Goal: Task Accomplishment & Management: Manage account settings

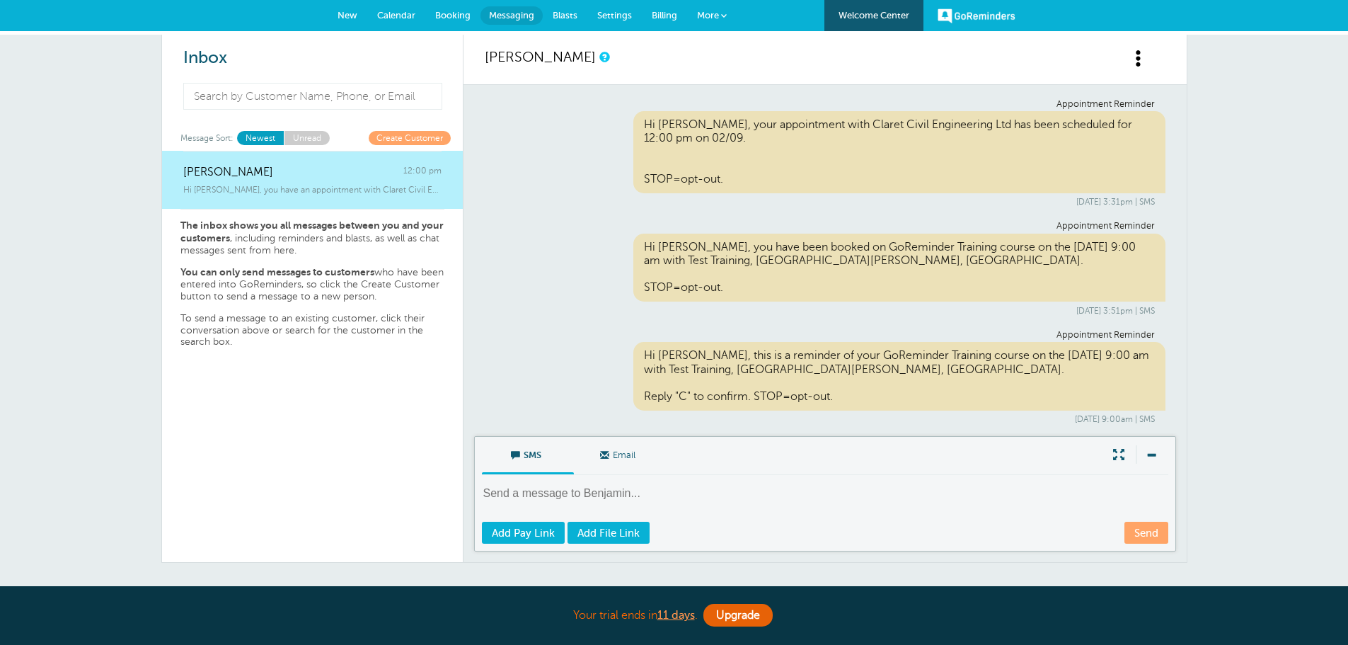
scroll to position [98, 0]
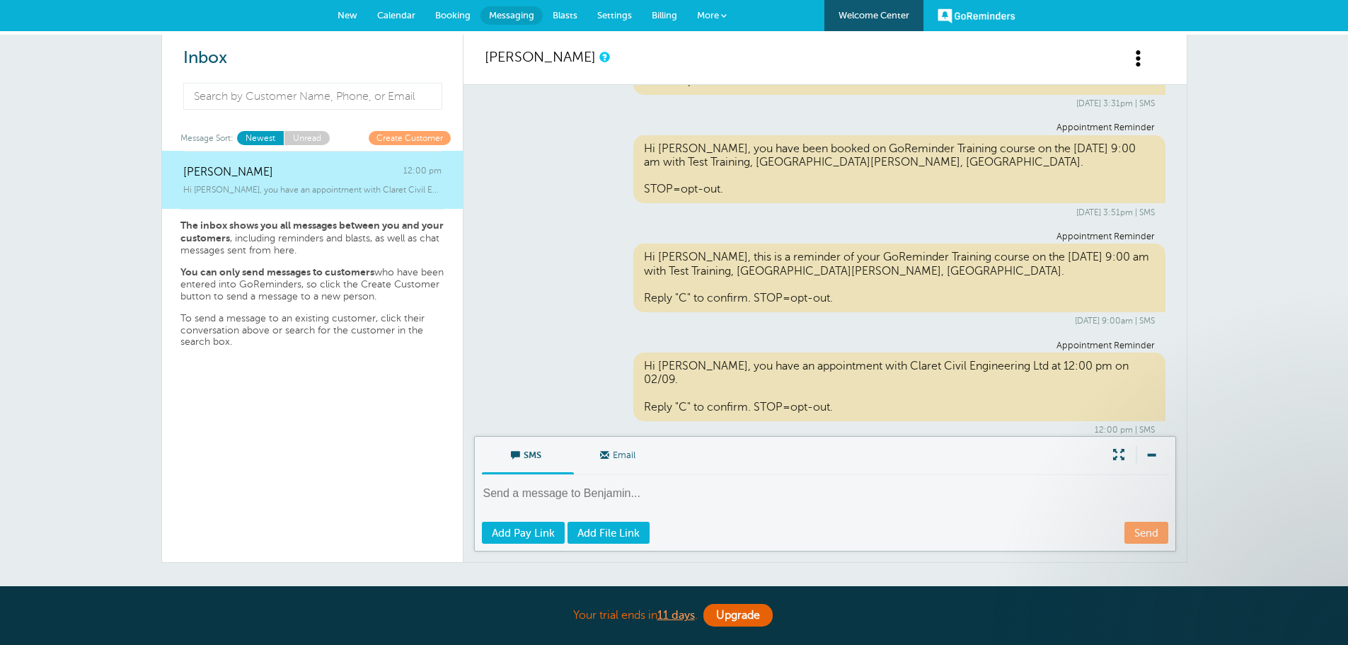
click at [408, 16] on span "Calendar" at bounding box center [396, 15] width 38 height 11
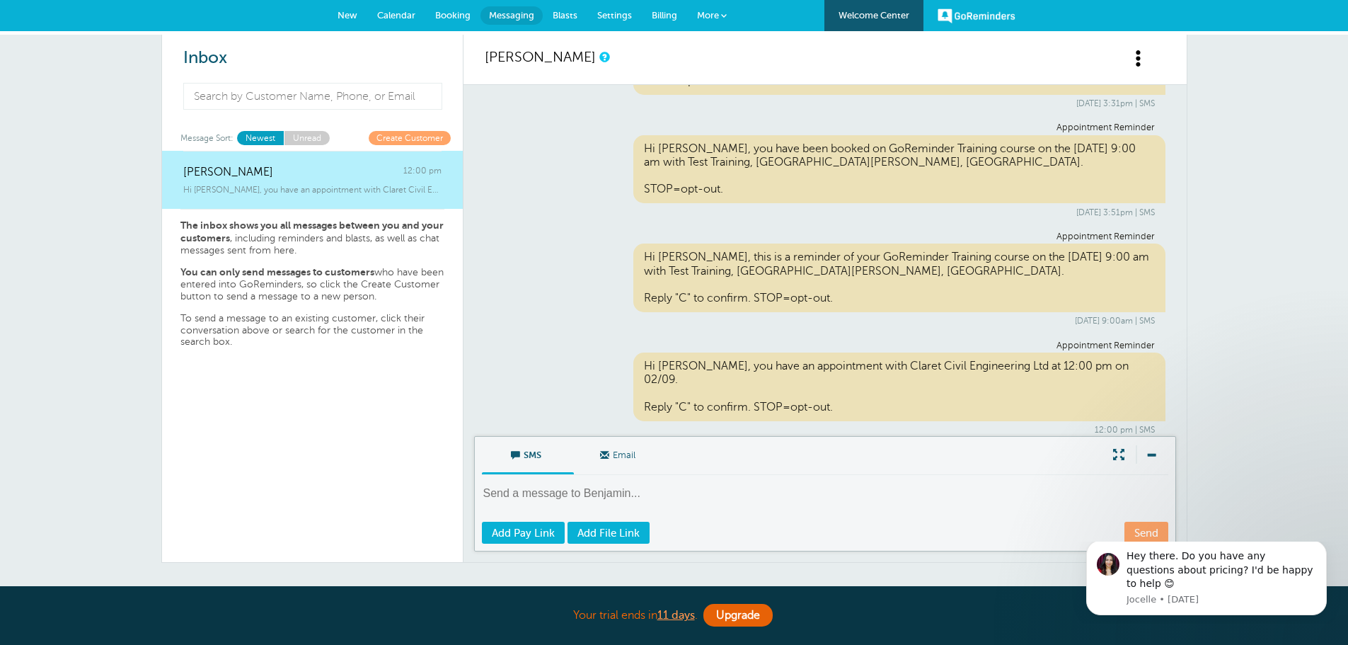
scroll to position [0, 0]
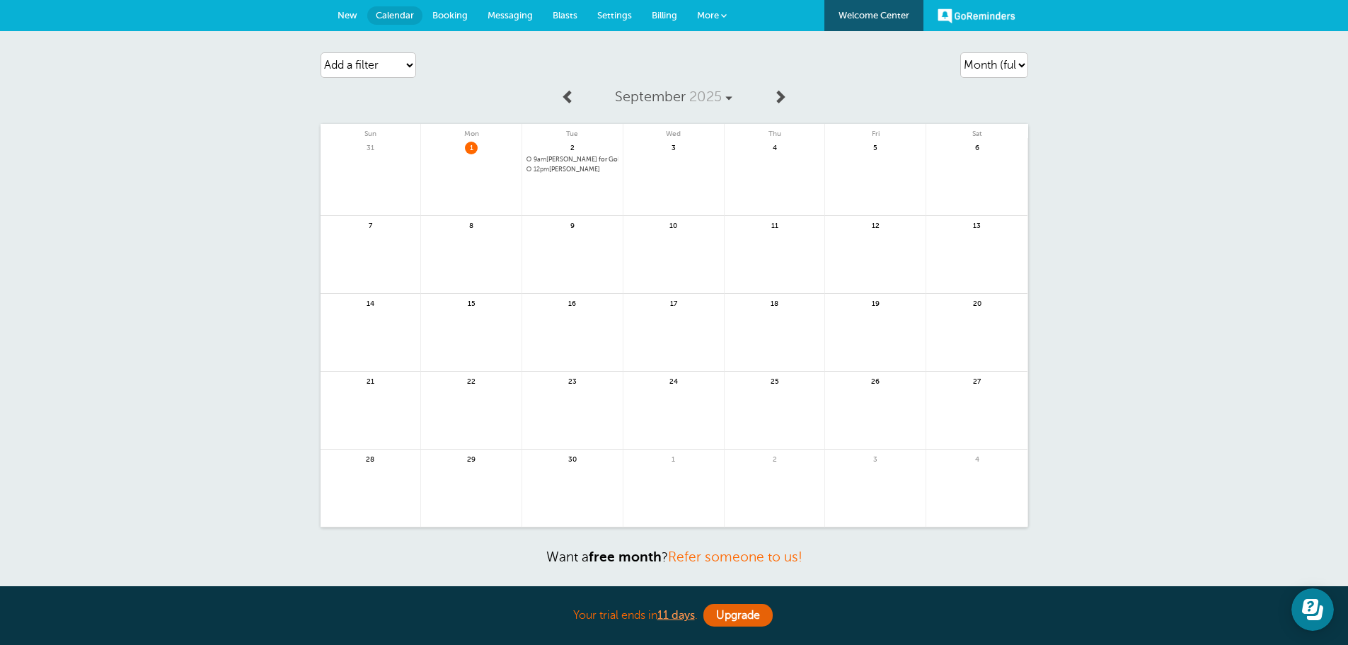
click at [585, 181] on link at bounding box center [572, 207] width 100 height 62
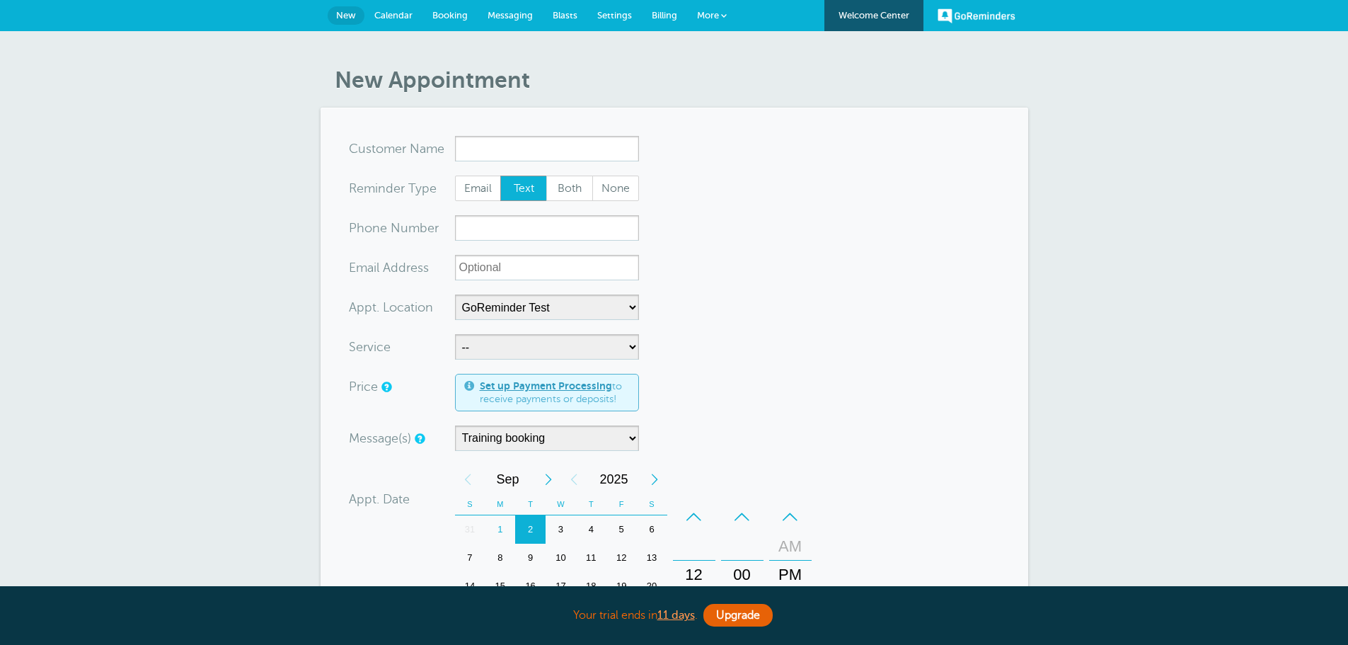
select select "24991"
select select "160446"
click at [408, 8] on link "Calendar" at bounding box center [393, 15] width 58 height 31
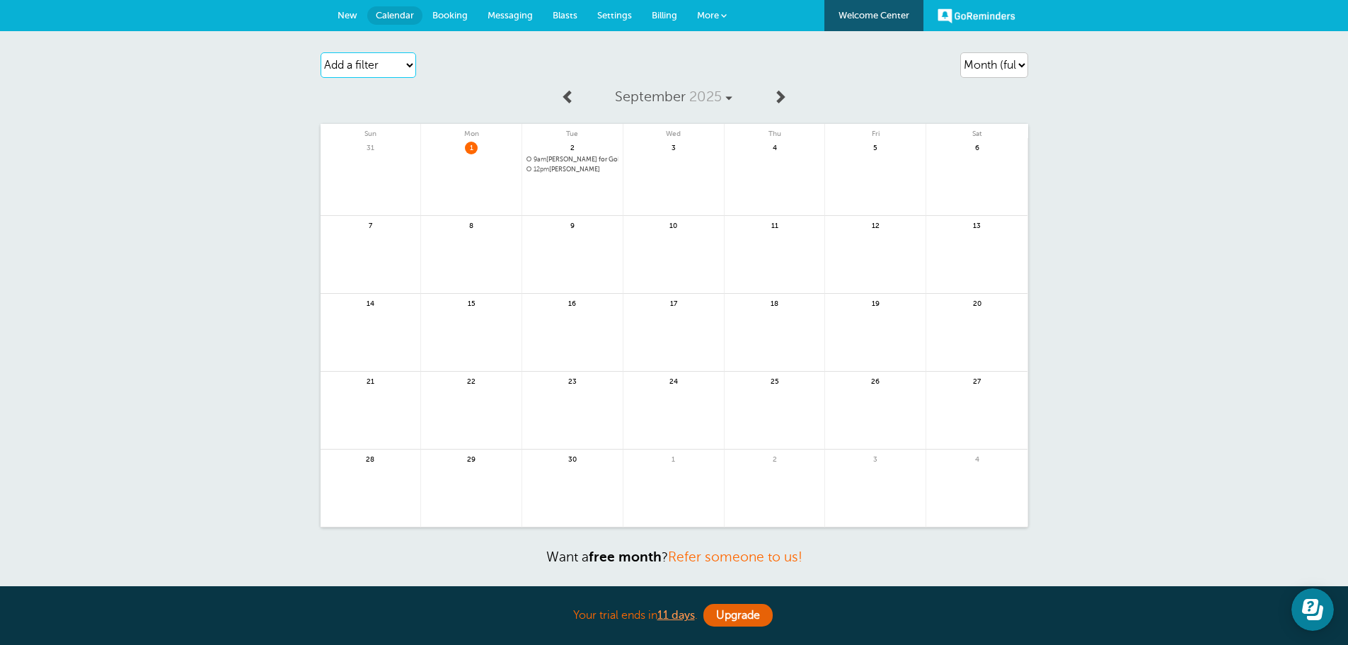
click at [396, 63] on select "Add a filter Customer Search Location Service Appointment Status Payment Status" at bounding box center [369, 64] width 96 height 25
click at [505, 67] on div "Add a filter Customer Search Location Service Appointment Status Payment Status…" at bounding box center [434, 65] width 226 height 40
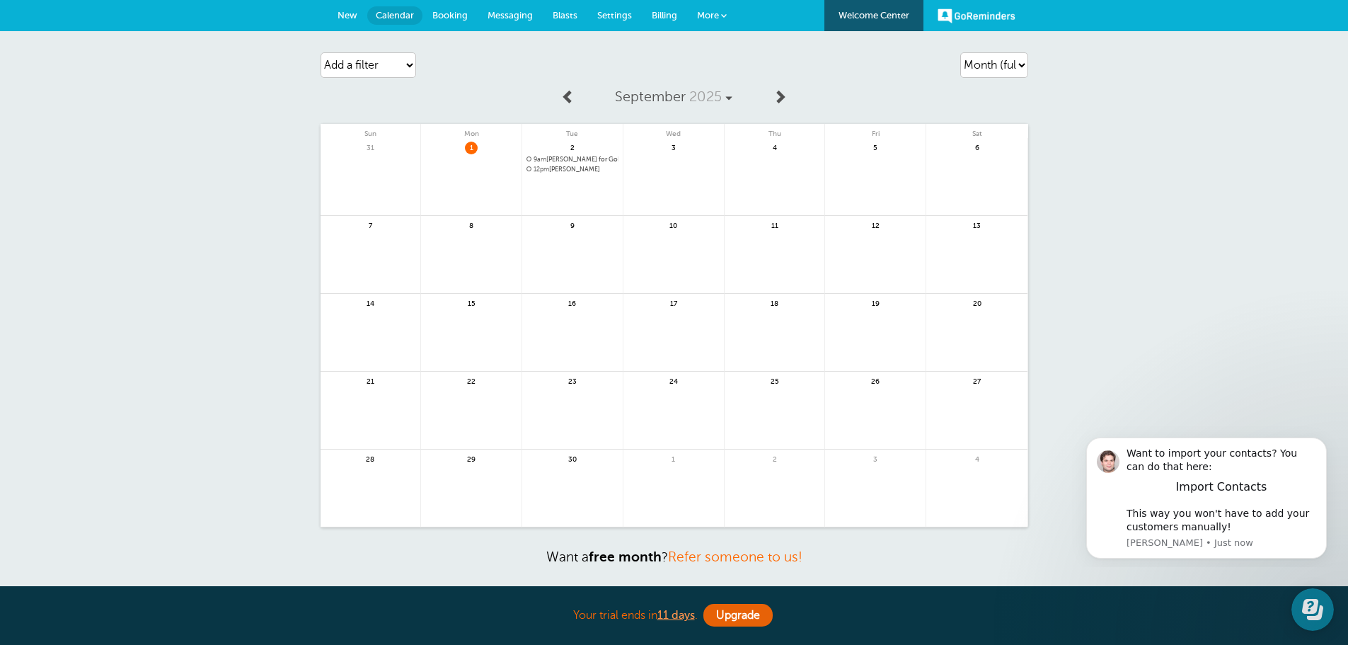
click at [1031, 70] on div "Agenda Day Week Month (full view) Month (condensed) Add a filter Customer Searc…" at bounding box center [674, 333] width 1348 height 604
click at [1019, 68] on select "Agenda Day Week Month (full view) Month (condensed)" at bounding box center [994, 64] width 68 height 25
click at [960, 52] on select "Agenda Day Week Month (full view) Month (condensed)" at bounding box center [994, 64] width 68 height 25
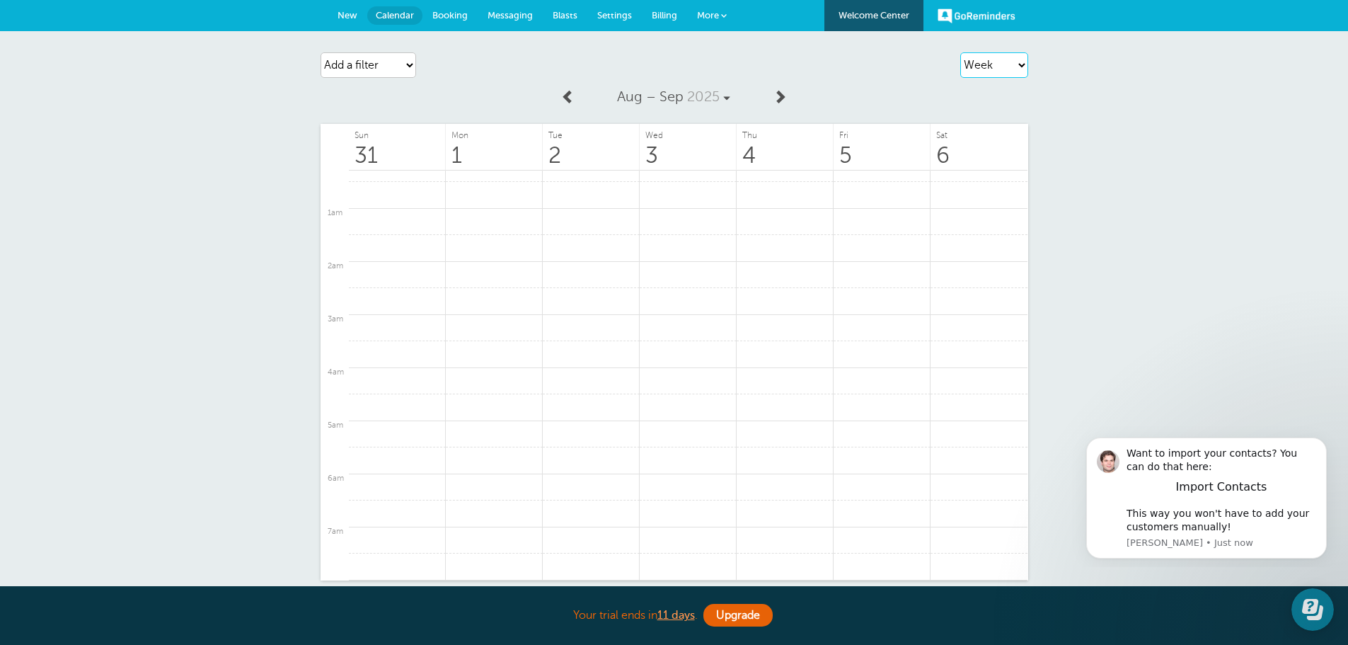
click at [1005, 64] on select "Agenda Day Week Month (full view) Month (condensed)" at bounding box center [994, 64] width 68 height 25
click at [960, 52] on select "Agenda Day Week Month (full view) Month (condensed)" at bounding box center [994, 64] width 68 height 25
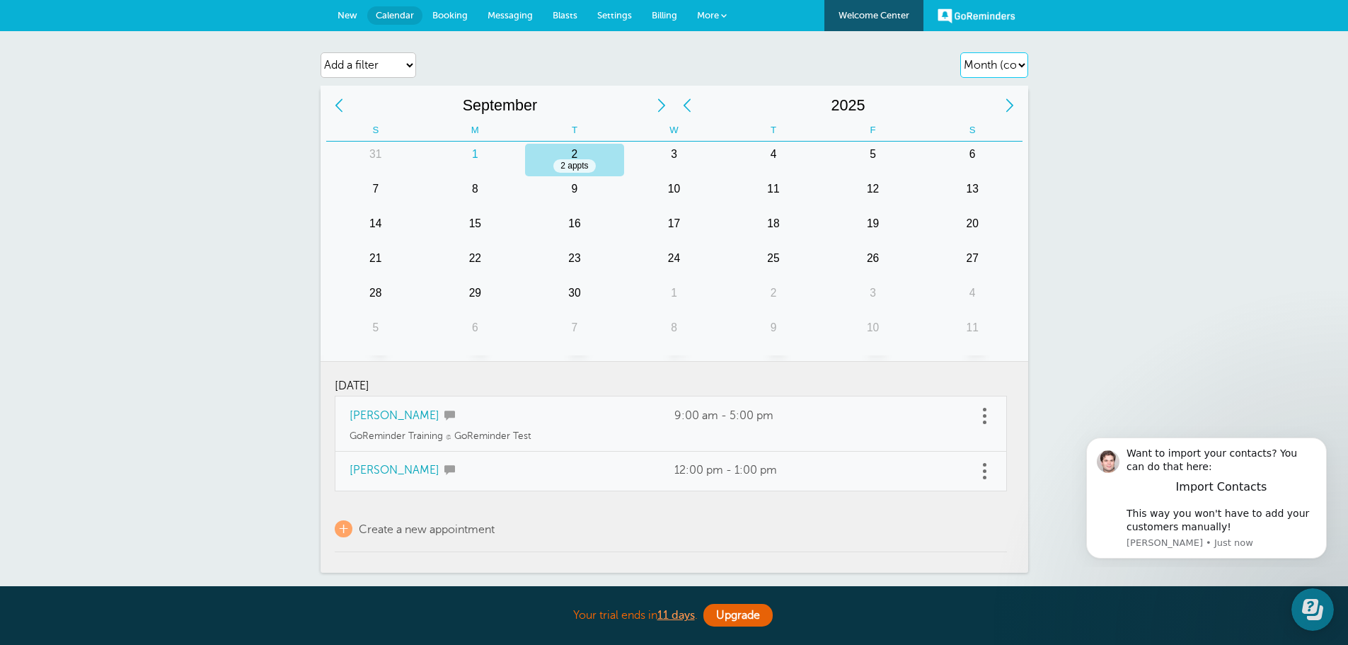
click at [1013, 70] on select "Agenda Day Week Month (full view) Month (condensed)" at bounding box center [994, 64] width 68 height 25
click at [960, 52] on select "Agenda Day Week Month (full view) Month (condensed)" at bounding box center [994, 64] width 68 height 25
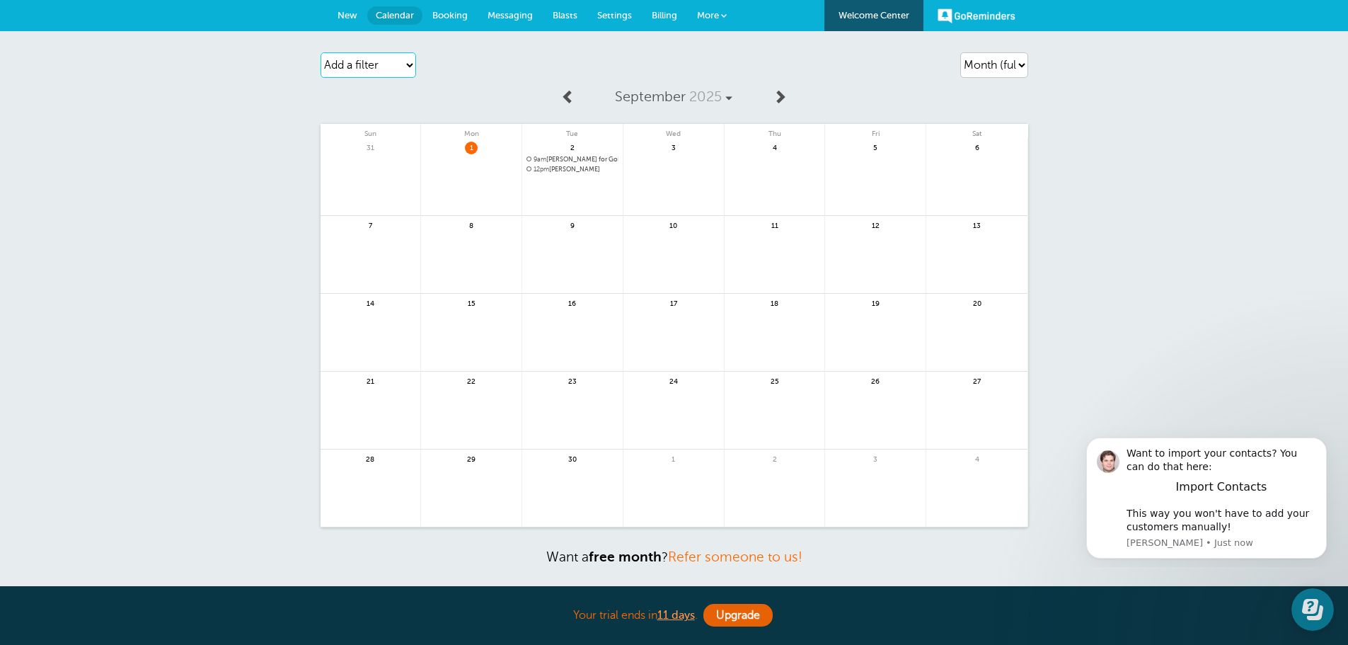
click at [374, 57] on select "Add a filter Customer Search Location Service Appointment Status Payment Status" at bounding box center [369, 64] width 96 height 25
click at [992, 63] on select "Agenda Day Week Month (full view) Month (condensed)" at bounding box center [994, 64] width 68 height 25
click at [960, 52] on select "Agenda Day Week Month (full view) Month (condensed)" at bounding box center [994, 64] width 68 height 25
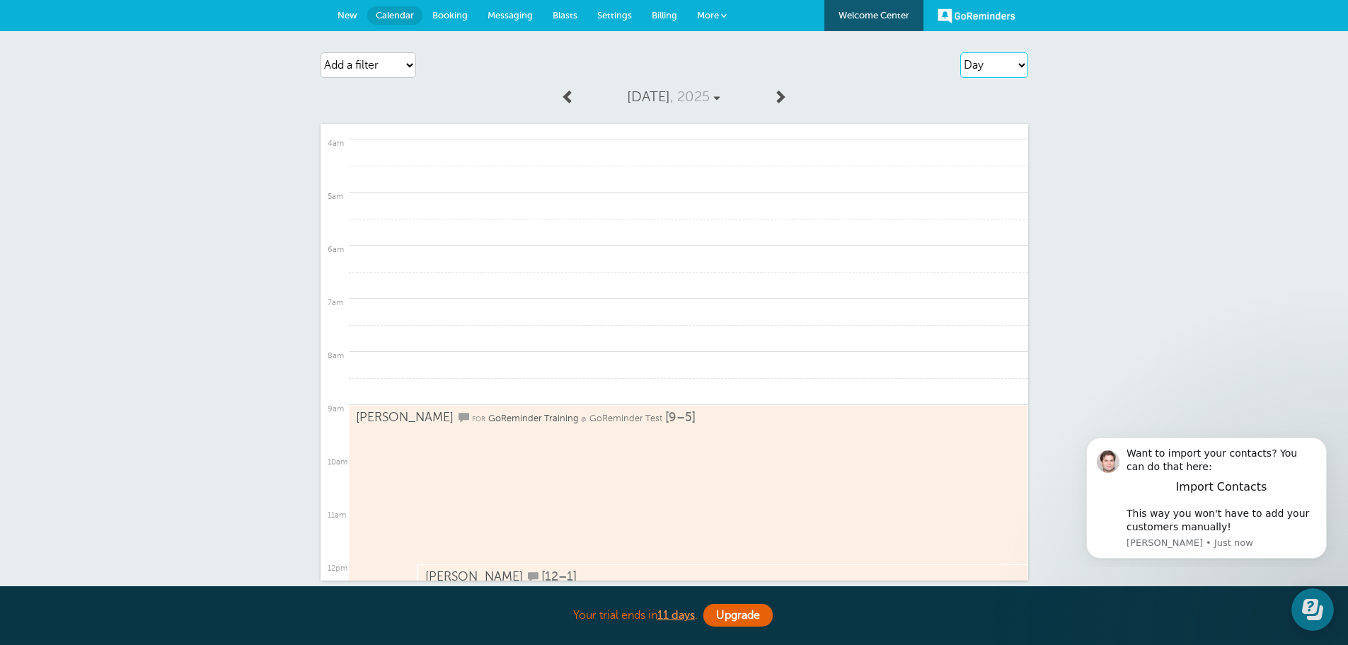
scroll to position [160, 0]
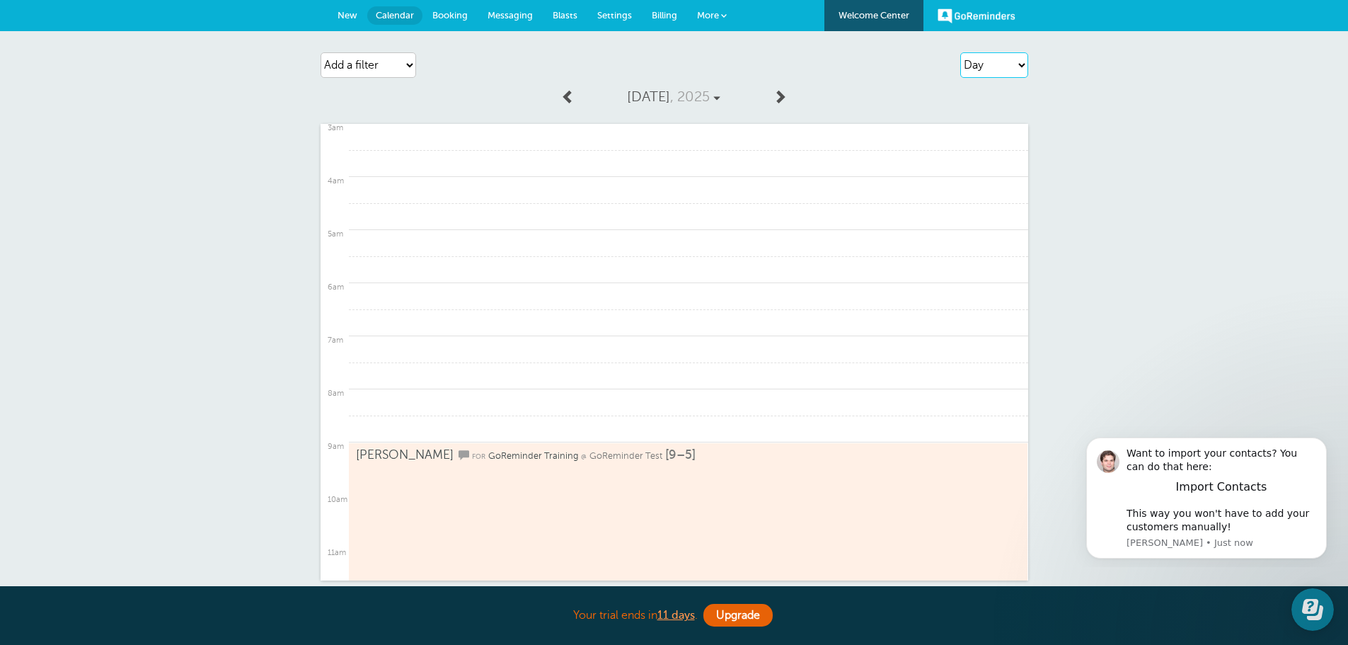
click at [1010, 65] on select "Agenda Day Week Month (full view) Month (condensed)" at bounding box center [994, 64] width 68 height 25
click at [1018, 66] on select "Agenda Day Week Month (full view) Month (condensed)" at bounding box center [994, 64] width 68 height 25
select select "week"
click at [960, 52] on select "Agenda Day Week Month (full view) Month (condensed)" at bounding box center [994, 64] width 68 height 25
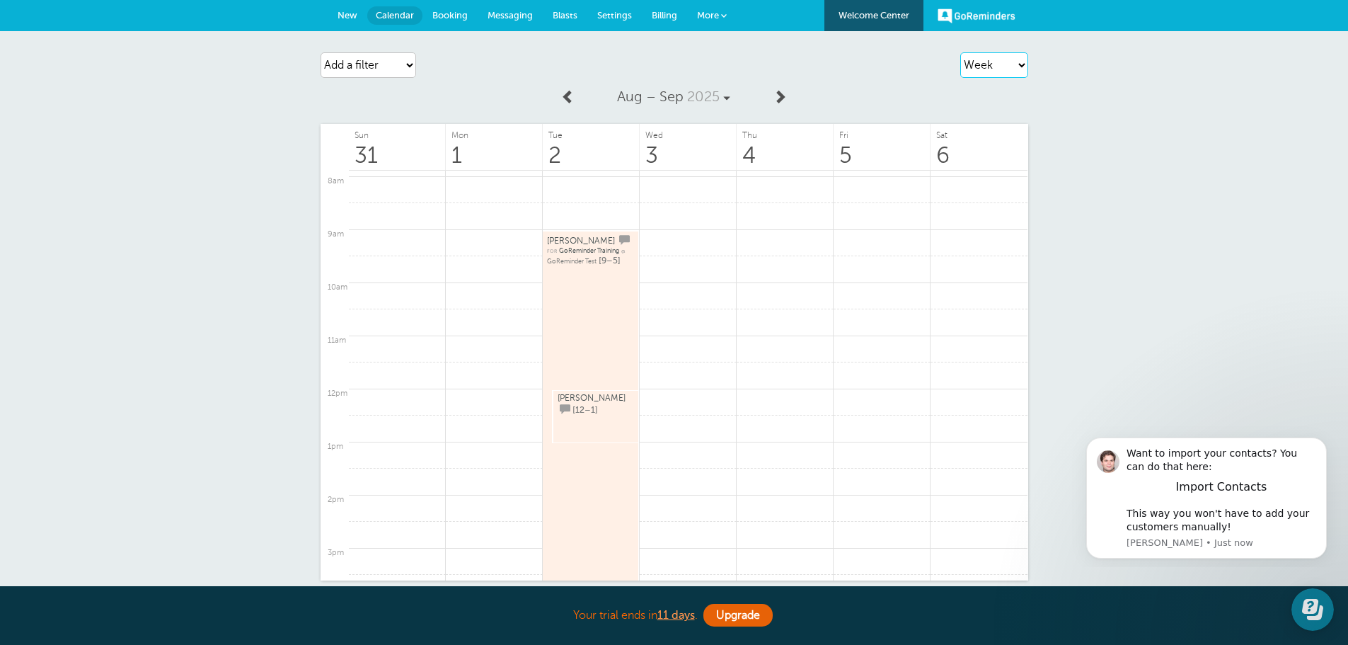
scroll to position [373, 0]
